Goal: Task Accomplishment & Management: Use online tool/utility

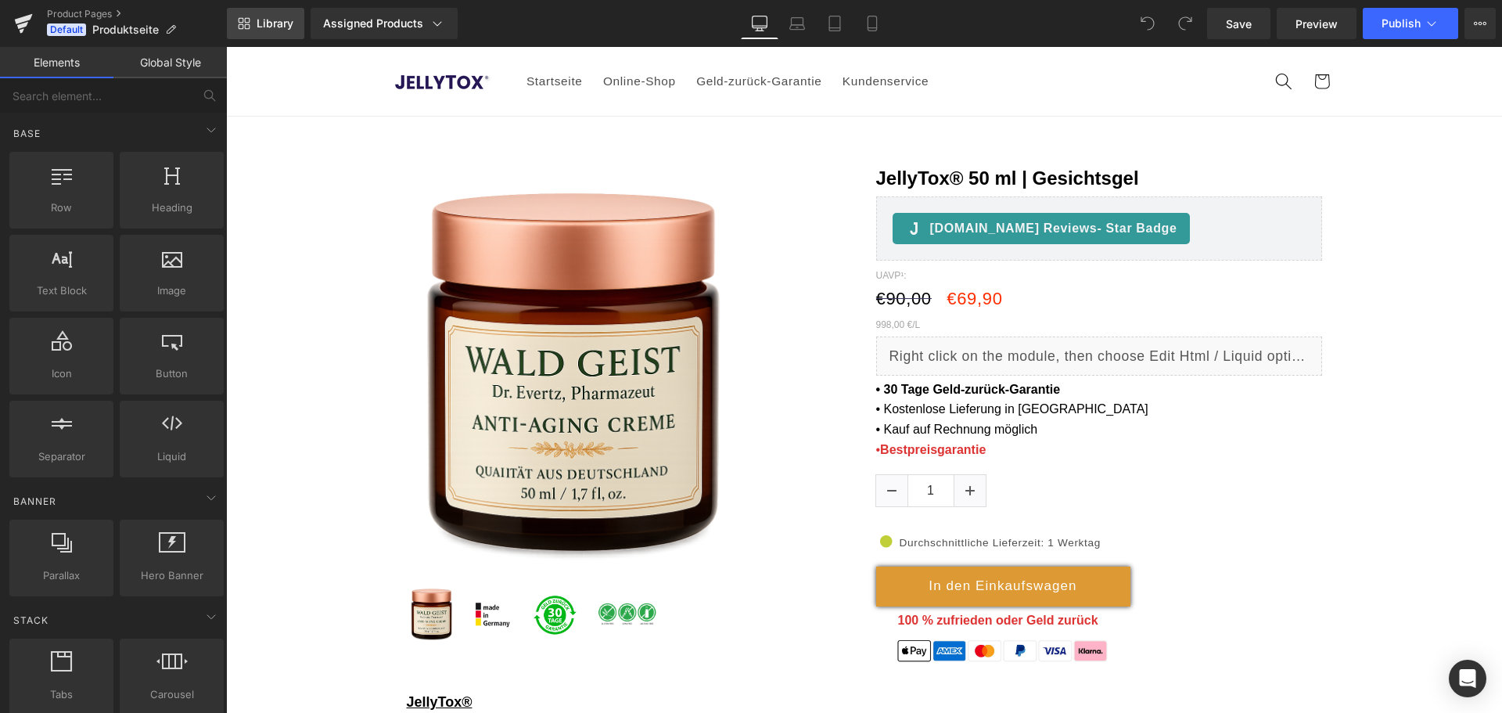
click at [267, 21] on span "Library" at bounding box center [275, 23] width 37 height 14
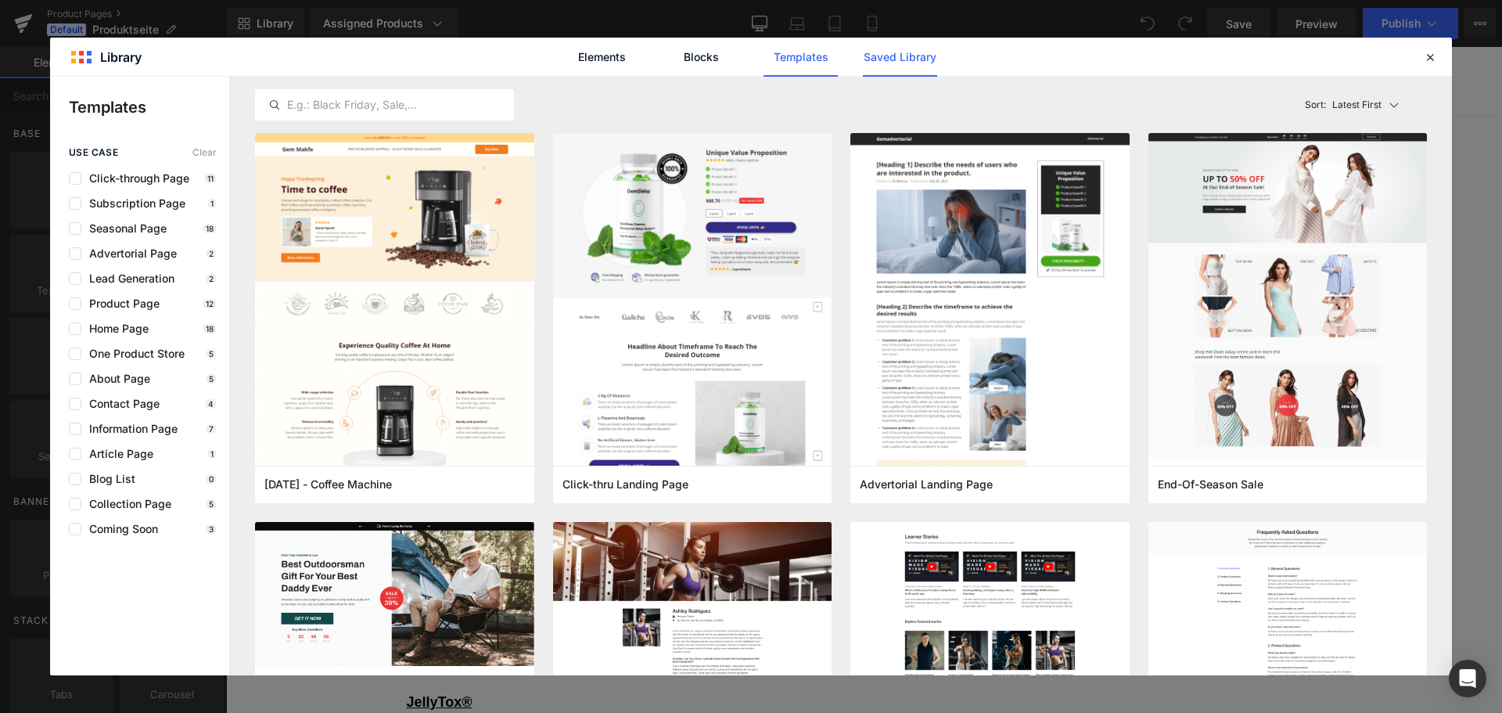
click at [907, 59] on link "Saved Library" at bounding box center [900, 57] width 74 height 39
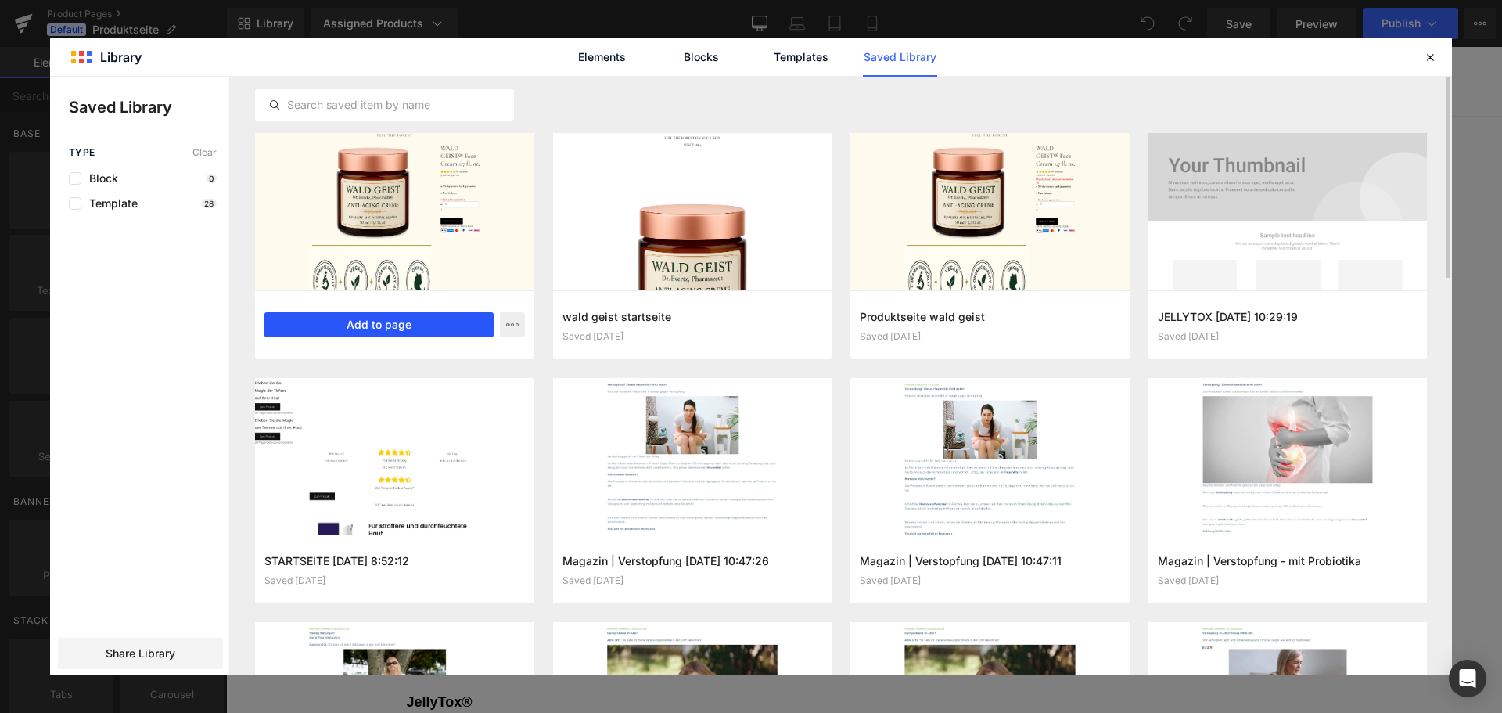
click at [440, 319] on button "Add to page" at bounding box center [378, 324] width 229 height 25
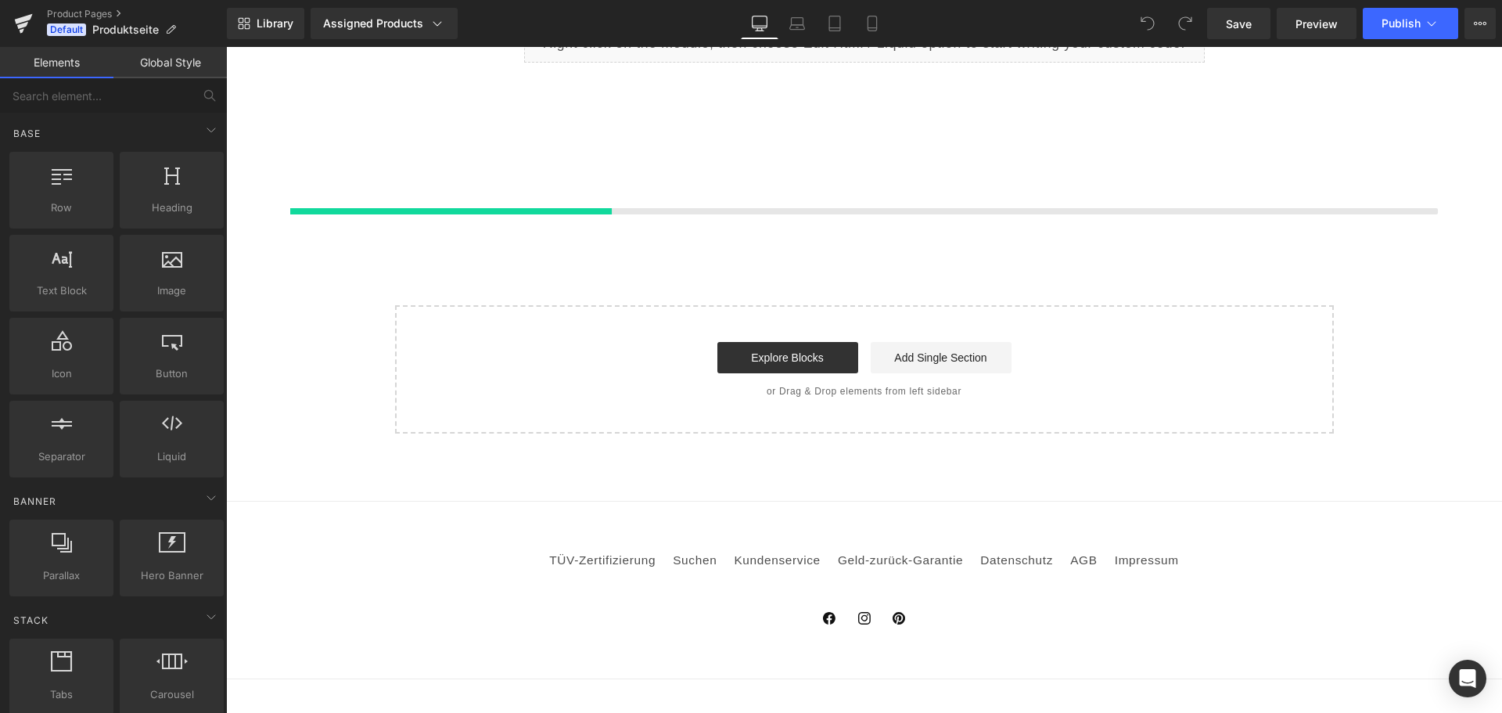
scroll to position [2529, 0]
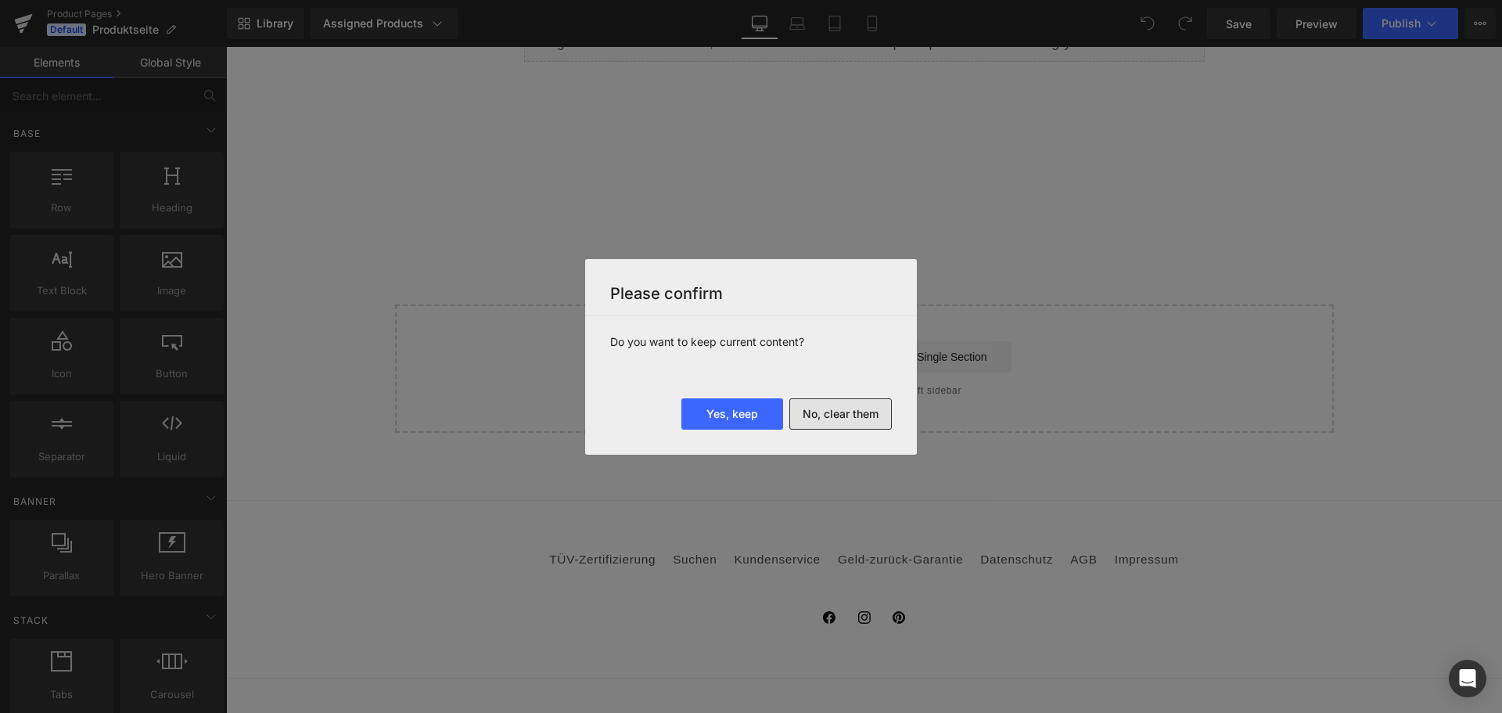
click at [852, 421] on button "No, clear them" at bounding box center [840, 413] width 102 height 31
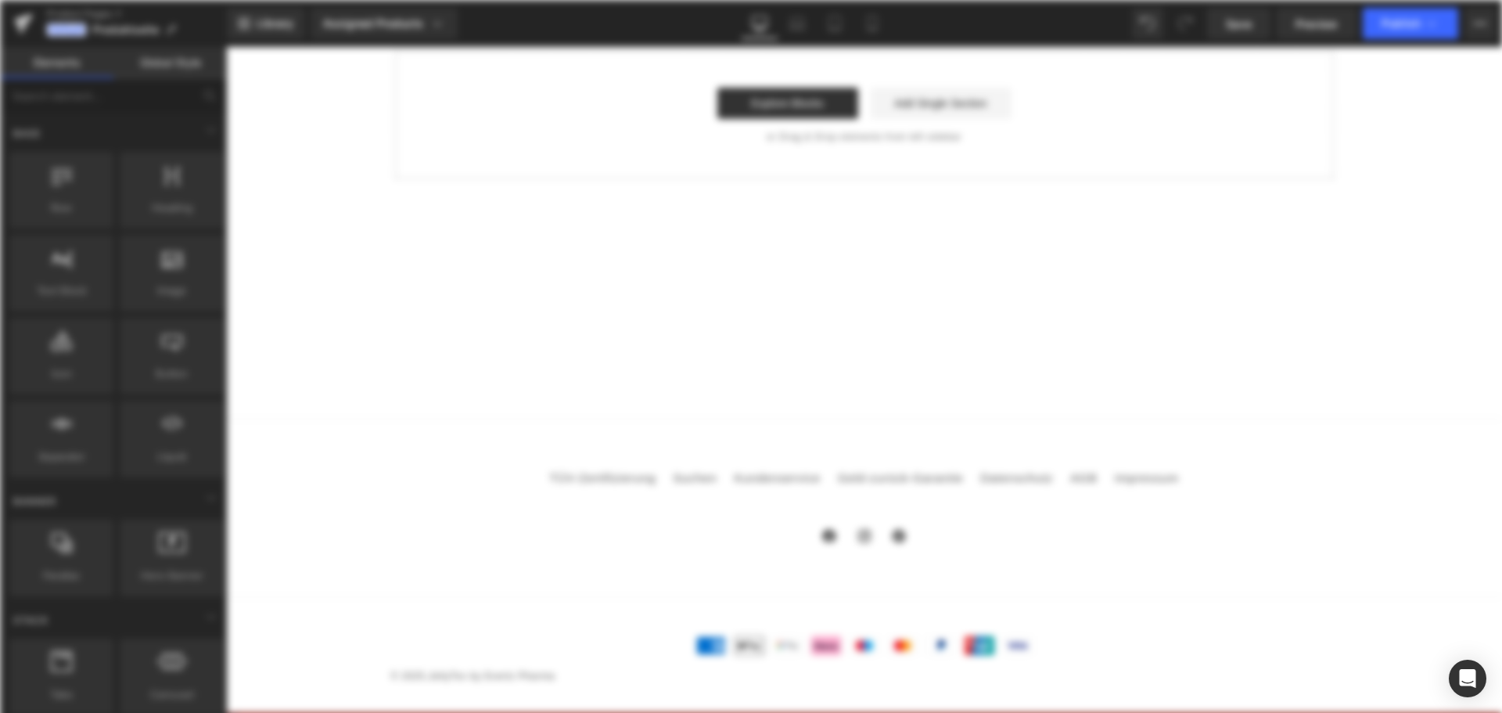
scroll to position [0, 0]
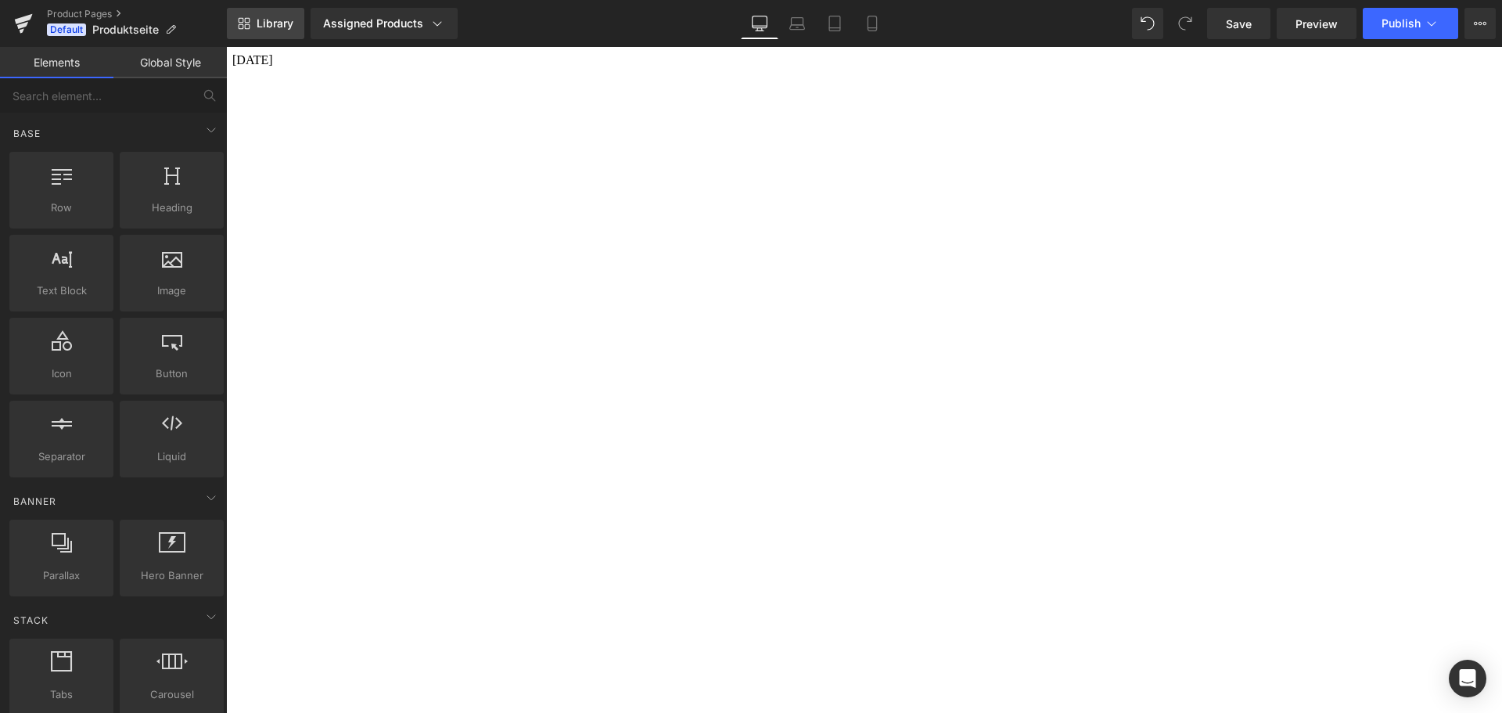
click at [271, 28] on span "Library" at bounding box center [275, 23] width 37 height 14
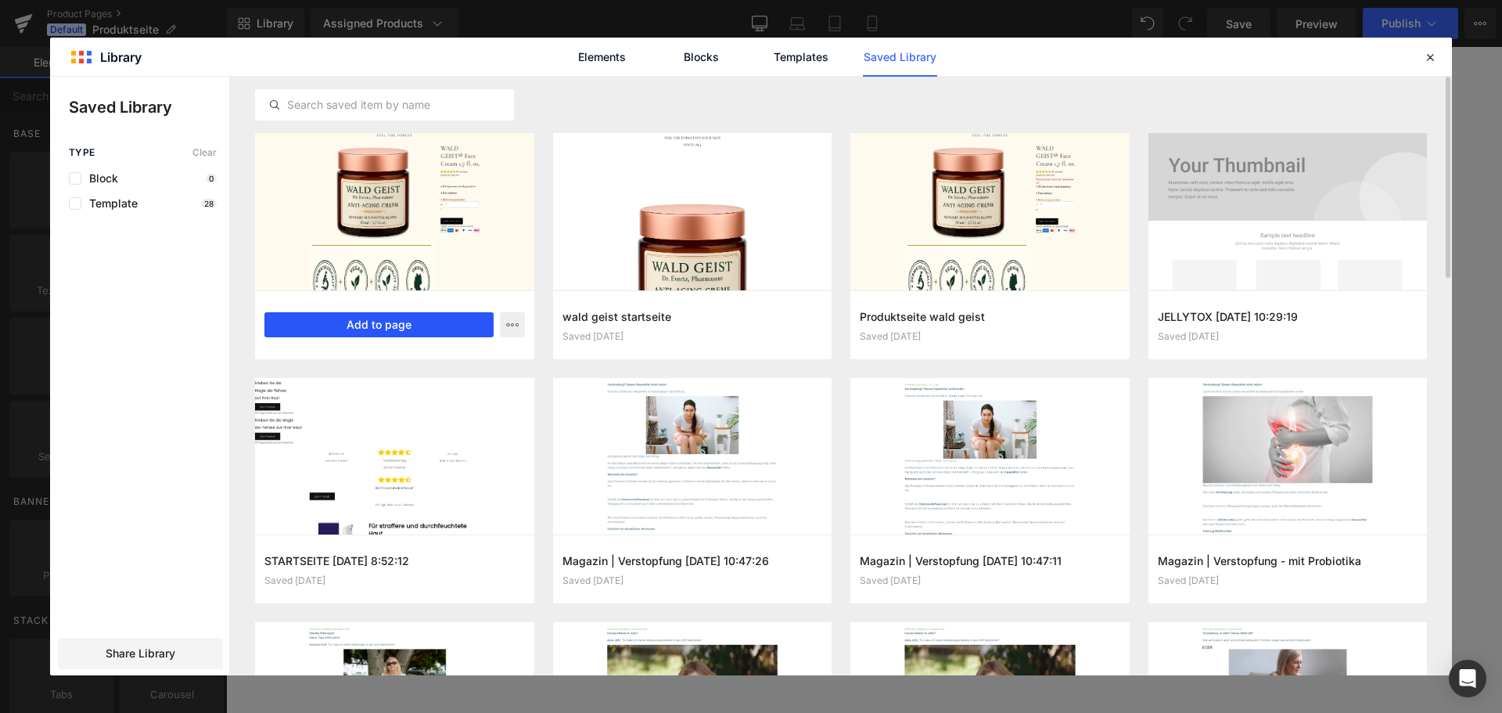
click at [389, 332] on button "Add to page" at bounding box center [378, 324] width 229 height 25
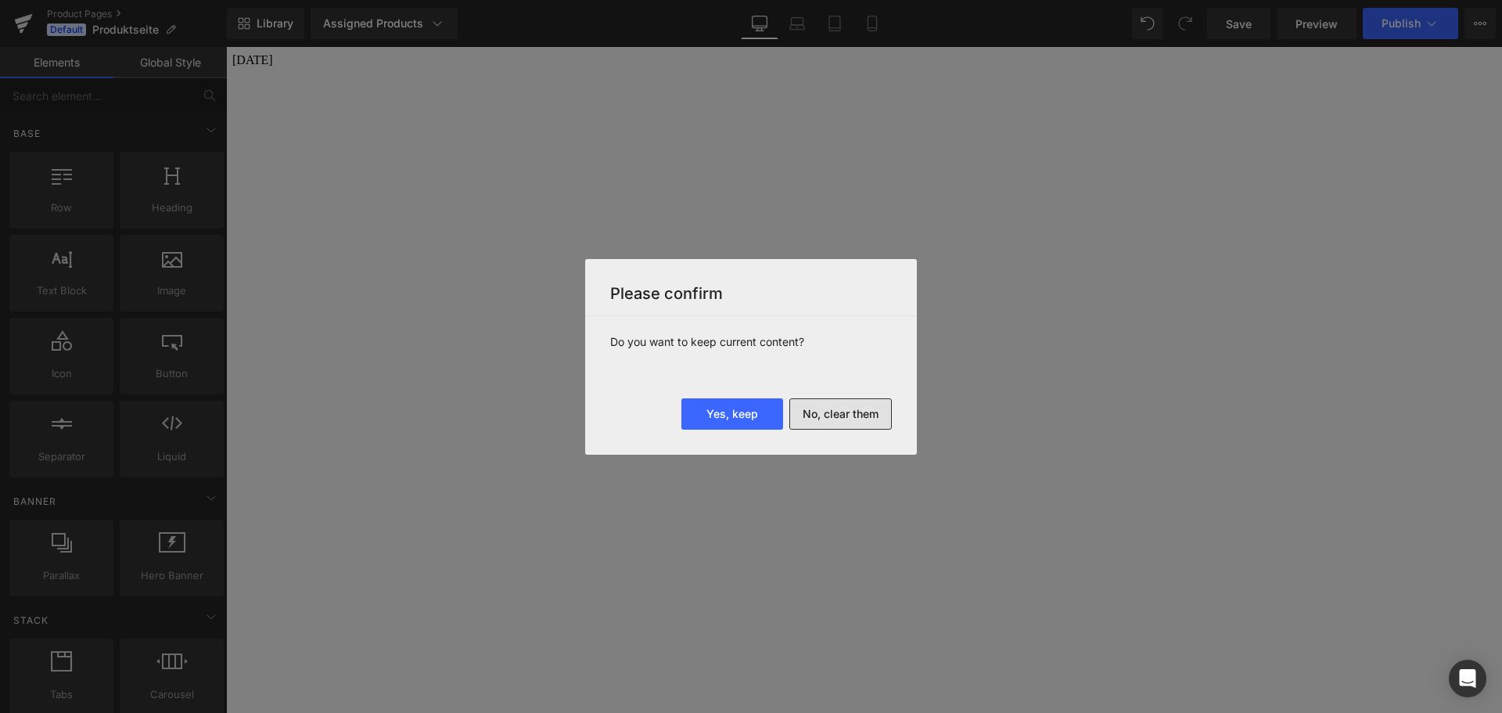
click at [860, 414] on button "No, clear them" at bounding box center [840, 413] width 102 height 31
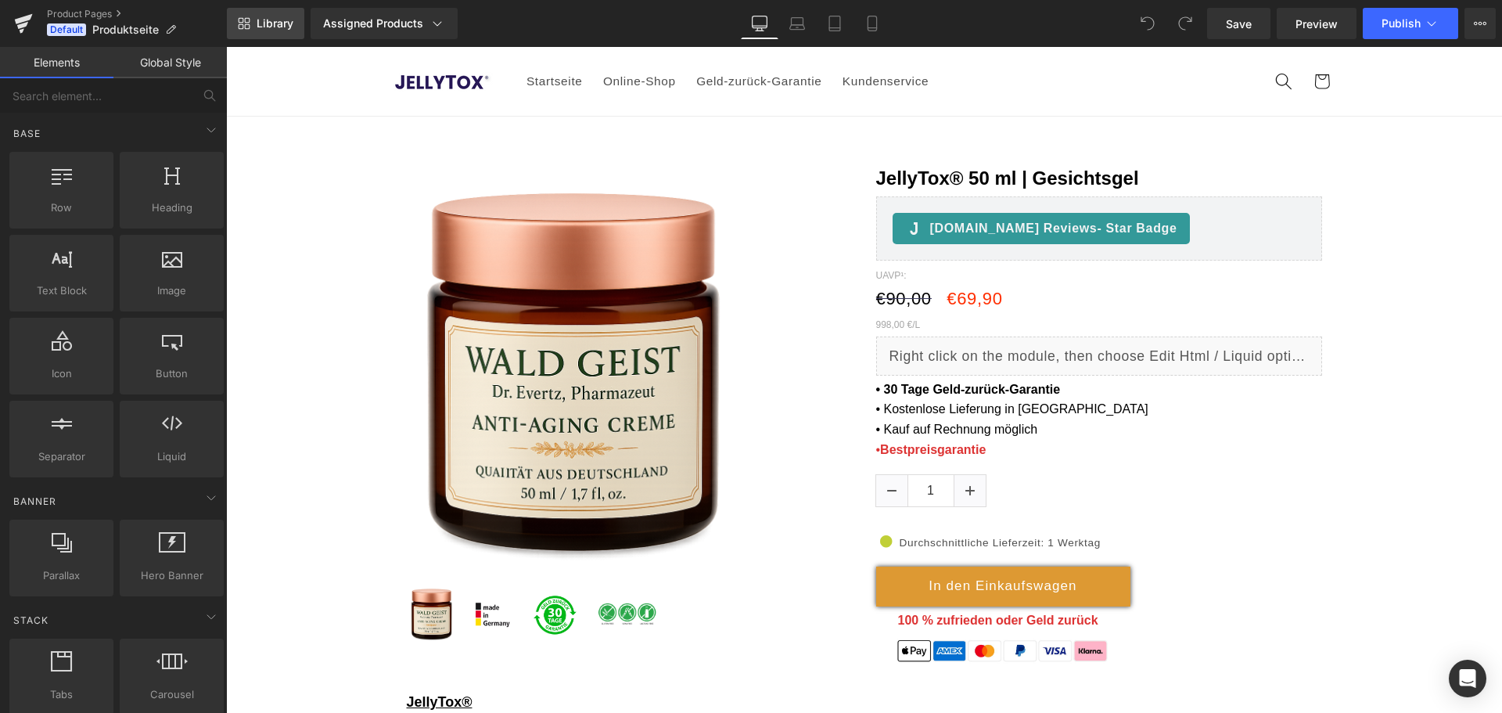
click at [254, 29] on link "Library" at bounding box center [265, 23] width 77 height 31
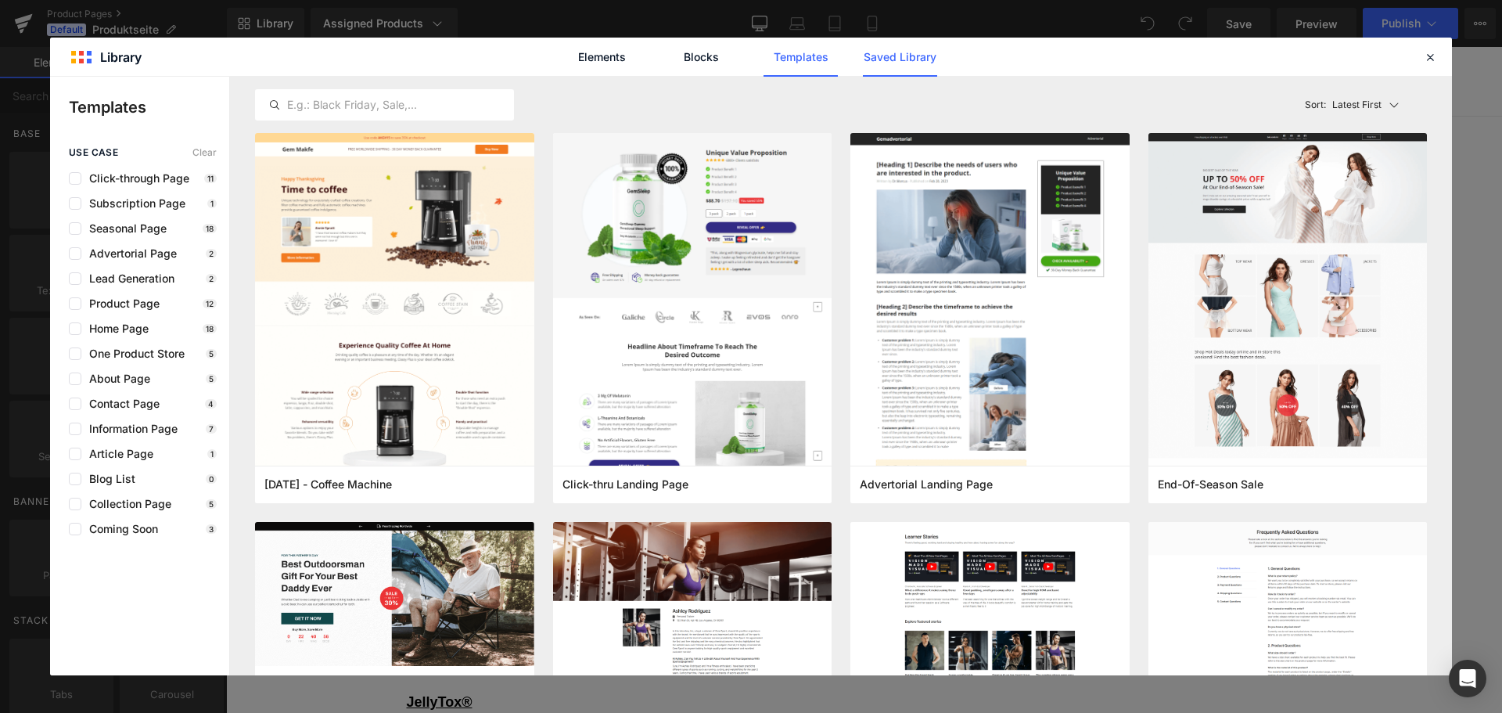
click at [908, 60] on link "Saved Library" at bounding box center [900, 57] width 74 height 39
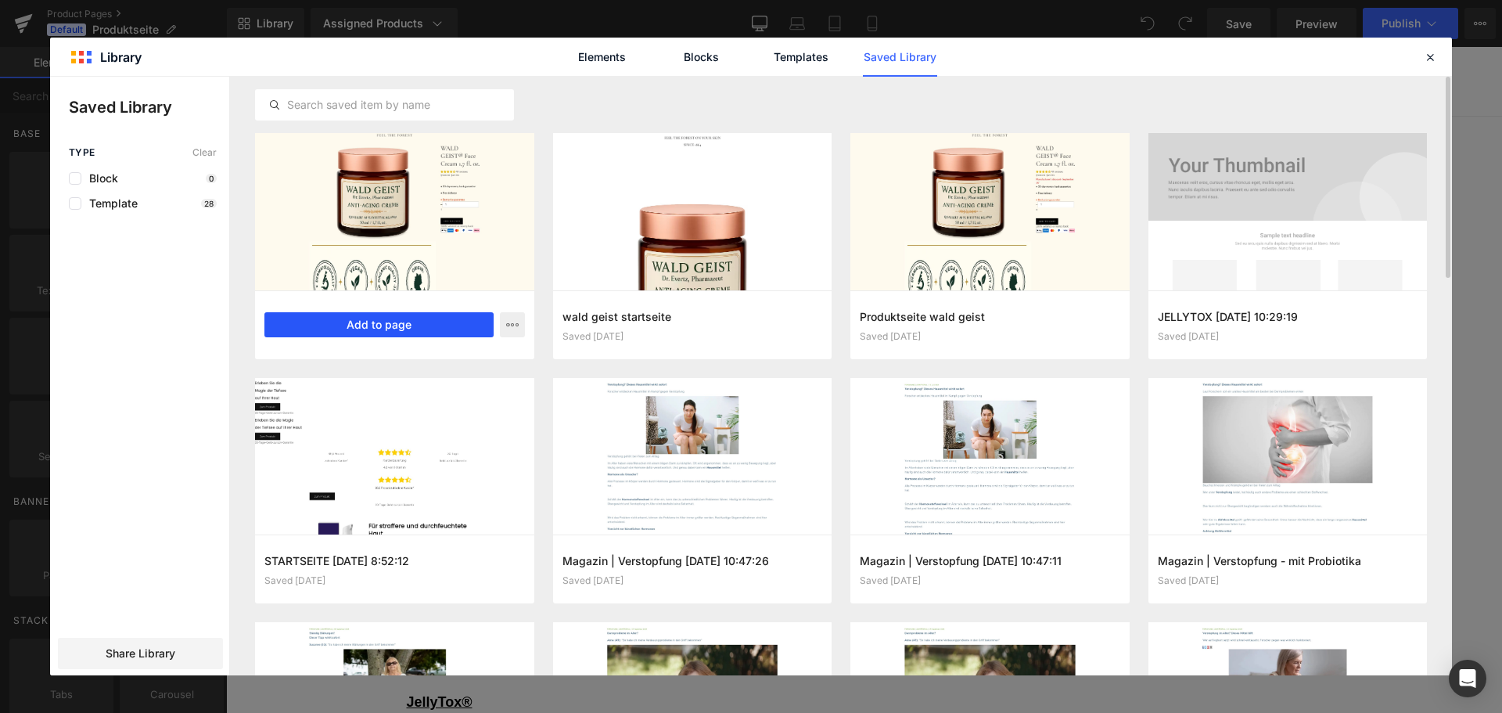
click at [441, 329] on button "Add to page" at bounding box center [378, 324] width 229 height 25
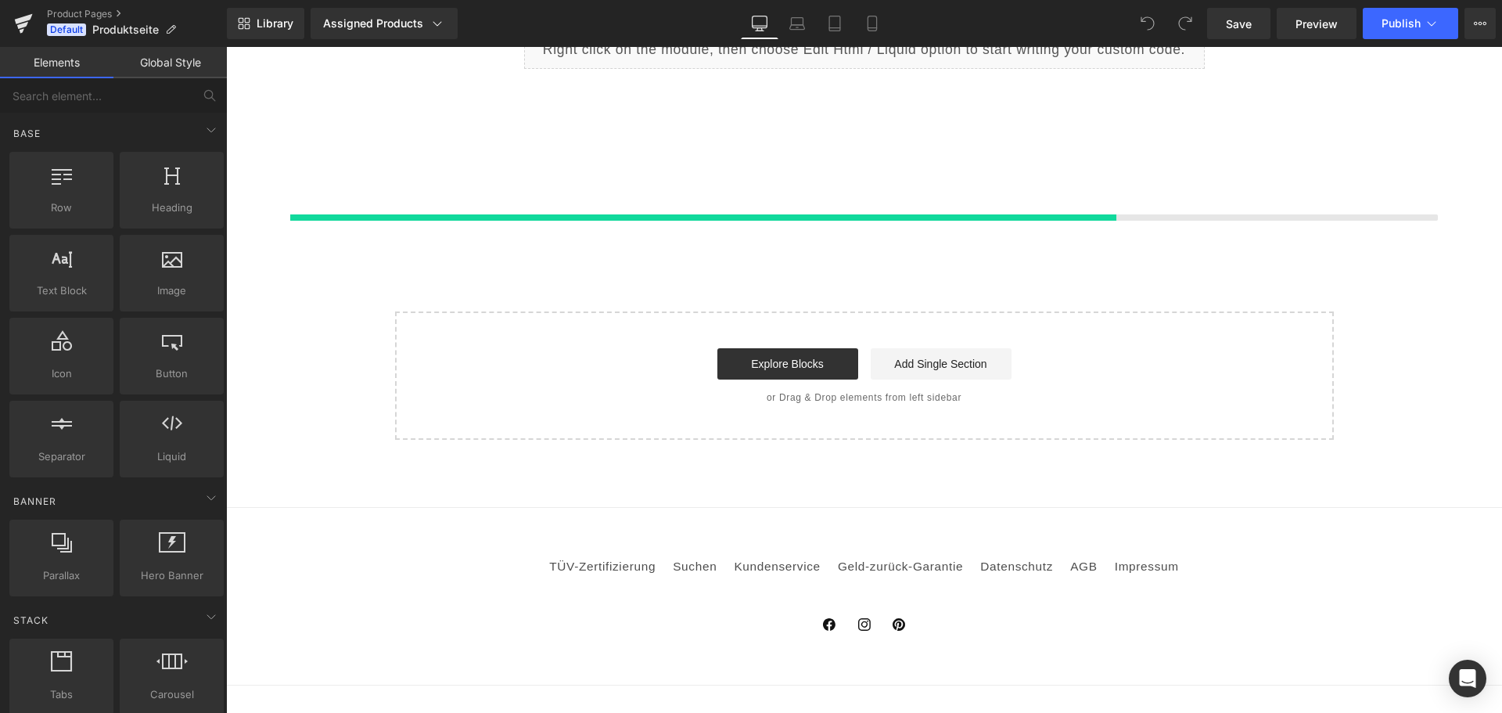
scroll to position [2529, 0]
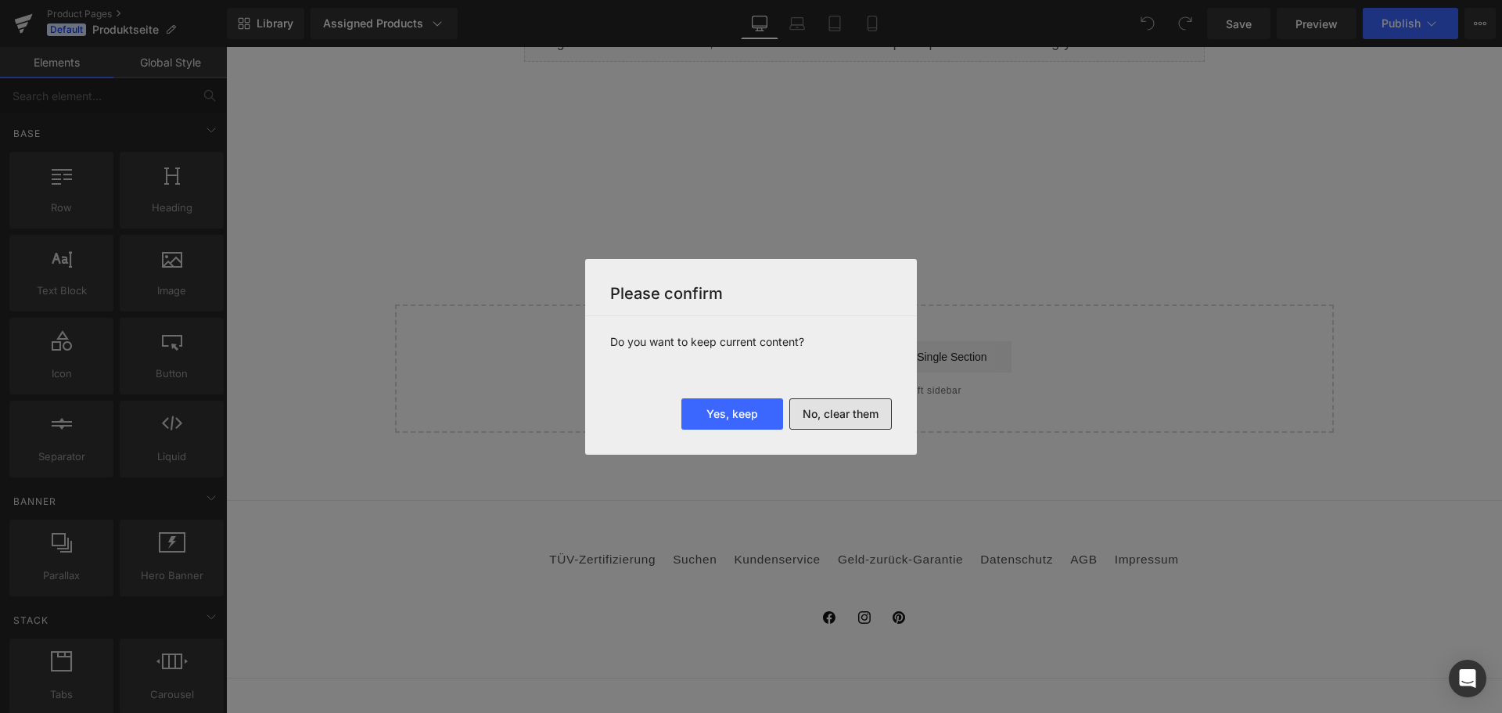
click at [849, 424] on button "No, clear them" at bounding box center [840, 413] width 102 height 31
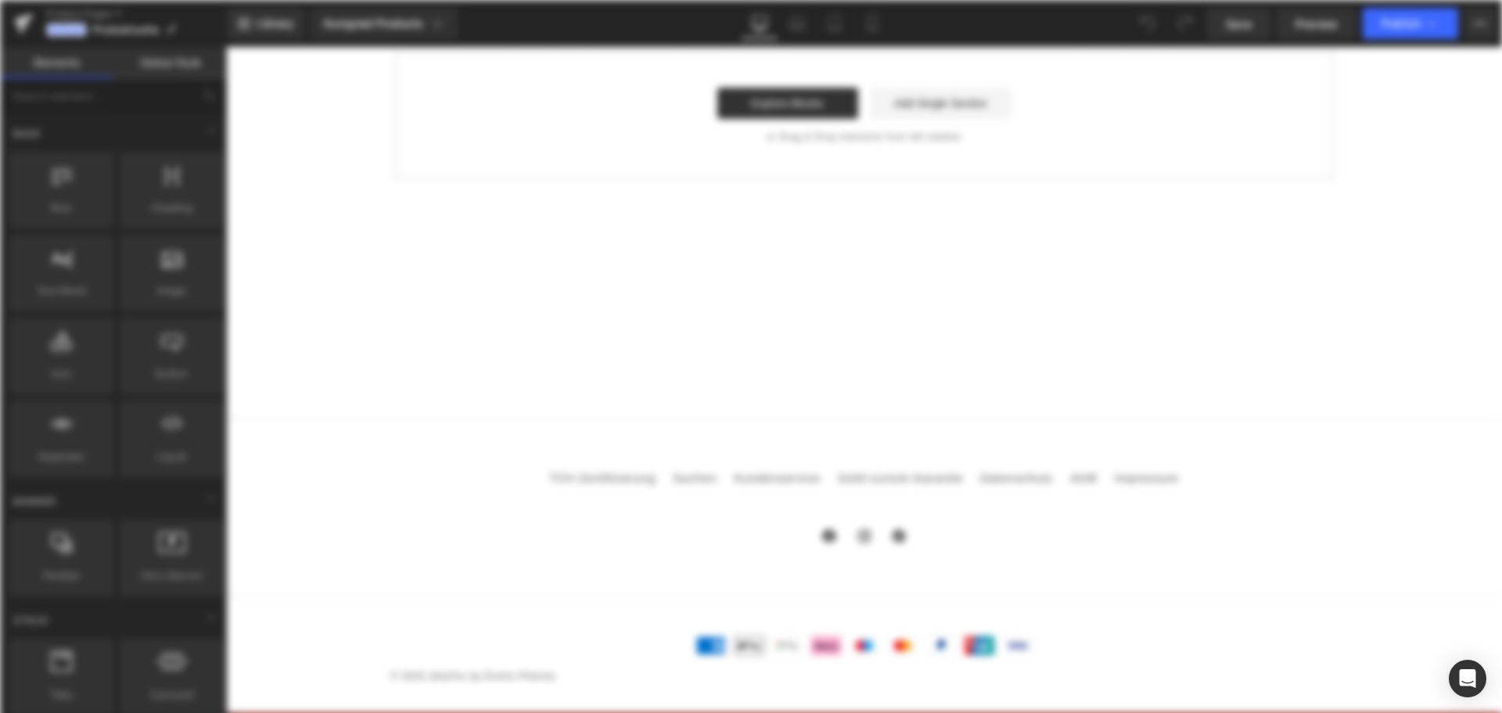
scroll to position [0, 0]
